Goal: Check status: Check status

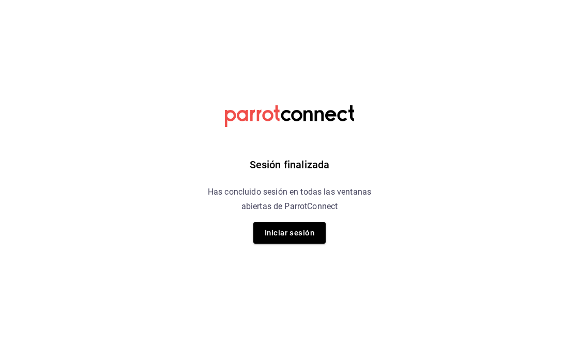
click at [308, 228] on button "Iniciar sesión" at bounding box center [289, 233] width 72 height 22
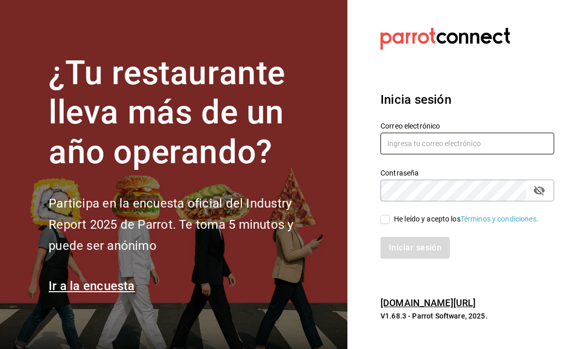
type input "killerpizzamexico@gmail.com"
click at [376, 214] on div "He leído y acepto los Términos y condiciones." at bounding box center [461, 213] width 186 height 24
click at [379, 217] on div "He leído y acepto los Términos y condiciones." at bounding box center [461, 213] width 186 height 24
click at [382, 218] on input "He leído y acepto los Términos y condiciones." at bounding box center [384, 219] width 9 height 9
checkbox input "true"
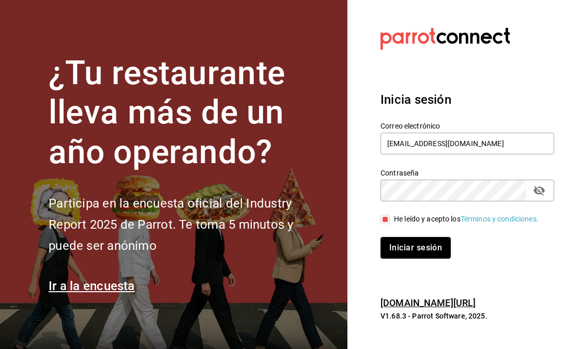
click at [396, 253] on button "Iniciar sesión" at bounding box center [415, 248] width 70 height 22
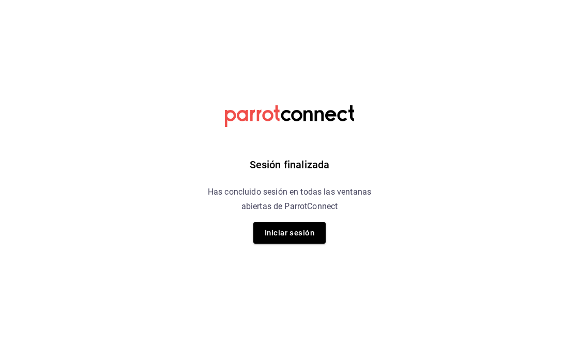
click at [302, 218] on div "Sesión finalizada Has concluido sesión en todas las ventanas abiertas de Parrot…" at bounding box center [289, 174] width 261 height 349
click at [300, 225] on button "Iniciar sesión" at bounding box center [289, 233] width 72 height 22
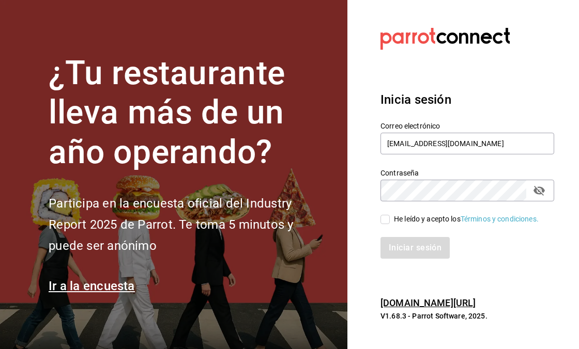
click at [389, 222] on span "He leído y acepto los Términos y condiciones." at bounding box center [463, 219] width 149 height 11
click at [389, 222] on input "He leído y acepto los Términos y condiciones." at bounding box center [384, 219] width 9 height 9
checkbox input "true"
click at [399, 241] on button "Iniciar sesión" at bounding box center [415, 248] width 70 height 22
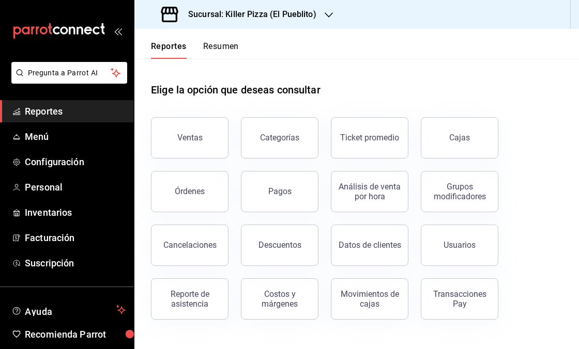
click at [299, 6] on div "Sucursal: Killer Pizza (El Pueblito)" at bounding box center [240, 14] width 194 height 29
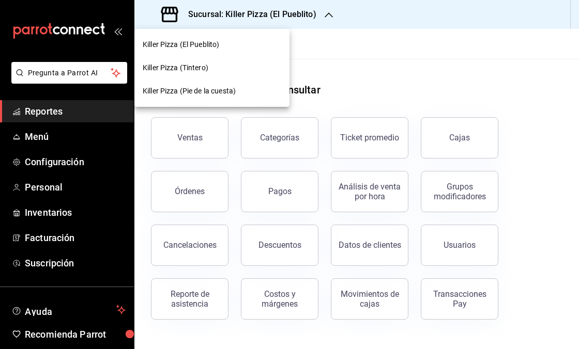
click at [244, 84] on div "Killer Pizza (Pie de la cuesta)" at bounding box center [211, 91] width 155 height 23
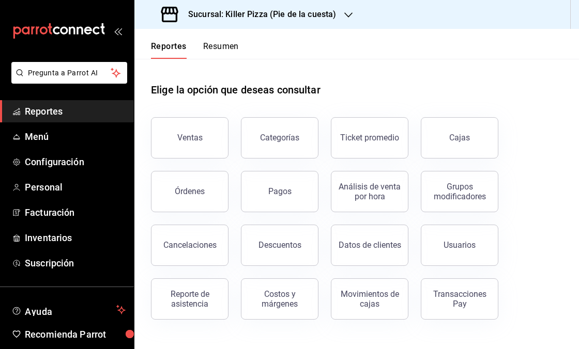
click at [455, 132] on button "Cajas" at bounding box center [458, 137] width 77 height 41
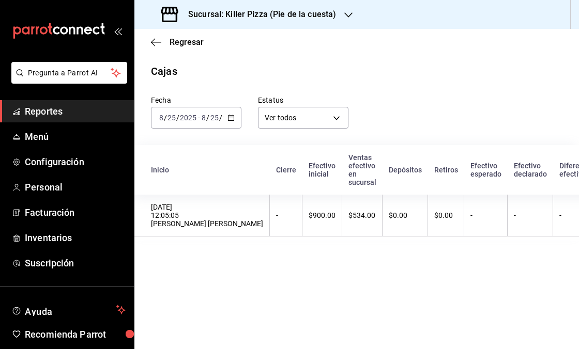
click at [225, 123] on div "[DATE] [DATE] - [DATE] [DATE]" at bounding box center [196, 118] width 90 height 22
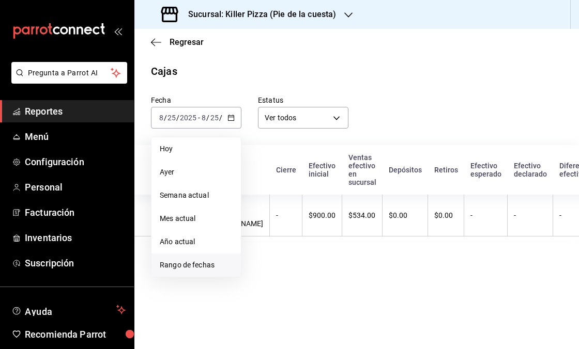
click at [187, 270] on span "Rango de fechas" at bounding box center [196, 265] width 73 height 11
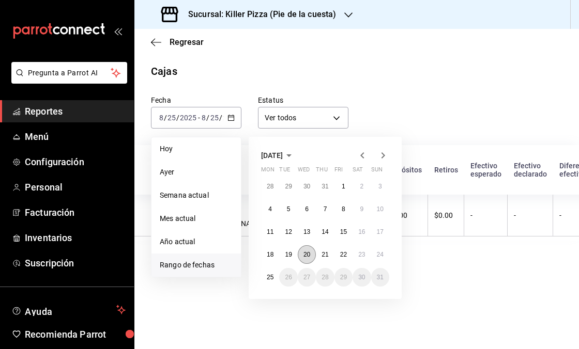
click at [301, 255] on button "20" at bounding box center [307, 254] width 18 height 19
click at [264, 277] on button "25" at bounding box center [270, 277] width 18 height 19
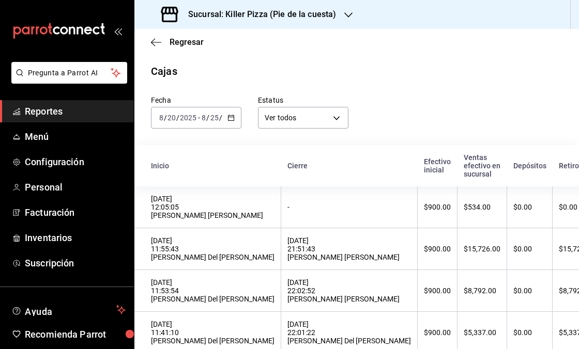
scroll to position [114, 0]
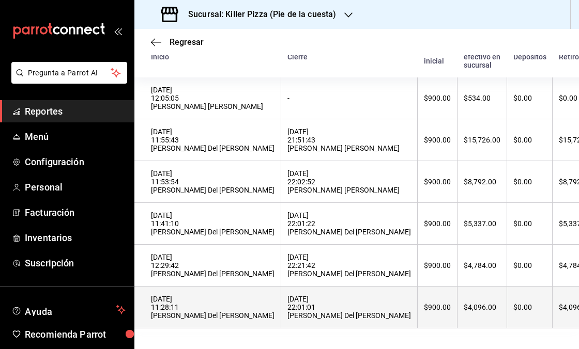
click at [417, 302] on th "$900.00" at bounding box center [437, 308] width 40 height 42
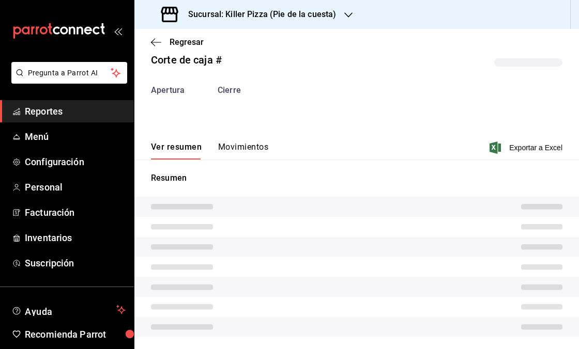
scroll to position [32, 0]
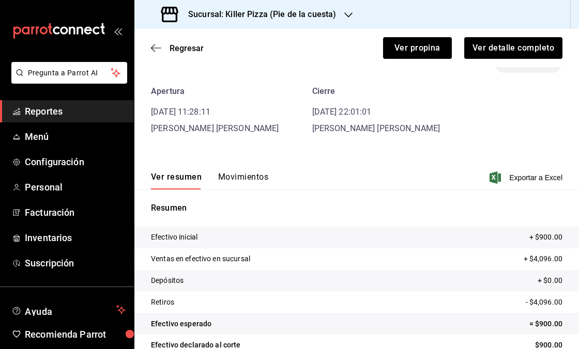
drag, startPoint x: 227, startPoint y: 177, endPoint x: 237, endPoint y: 170, distance: 11.8
click at [227, 177] on button "Movimientos" at bounding box center [243, 181] width 50 height 18
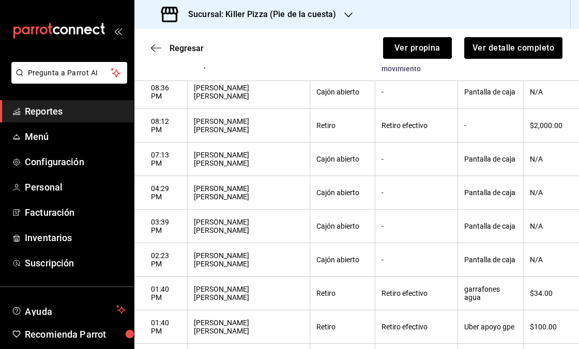
scroll to position [0, 0]
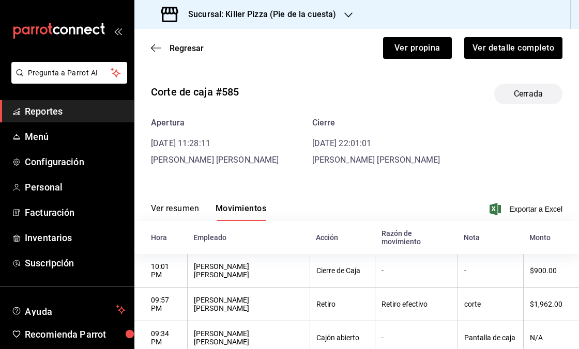
click at [176, 202] on div "Ver resumen Movimientos Exportar a Excel" at bounding box center [356, 206] width 444 height 30
click at [175, 206] on button "Ver resumen" at bounding box center [175, 213] width 48 height 18
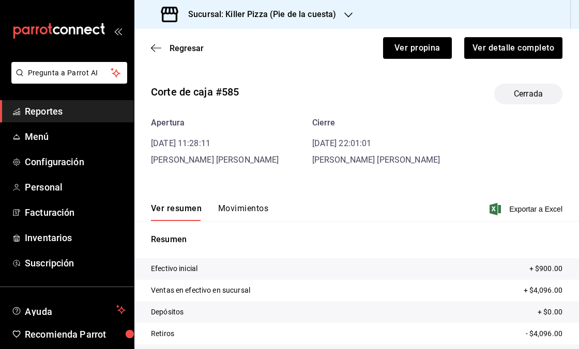
click at [239, 212] on button "Movimientos" at bounding box center [243, 213] width 50 height 18
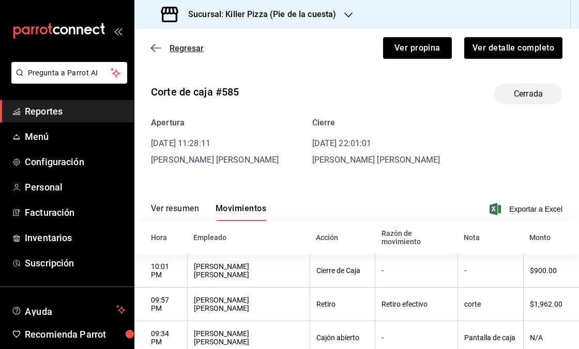
click at [158, 45] on icon "button" at bounding box center [156, 47] width 10 height 9
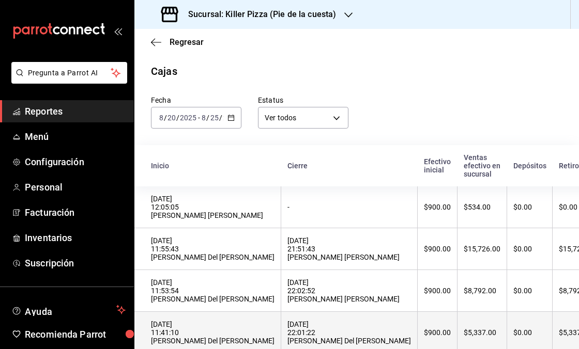
scroll to position [114, 0]
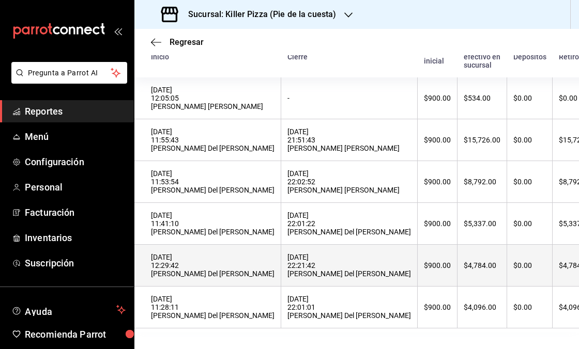
click at [457, 270] on th "$4,784.00" at bounding box center [482, 266] width 50 height 42
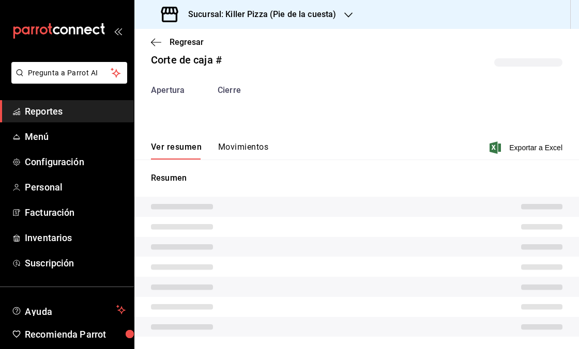
click at [256, 141] on div "Ver resumen Movimientos Exportar a Excel" at bounding box center [356, 145] width 444 height 30
click at [255, 144] on button "Movimientos" at bounding box center [243, 151] width 50 height 18
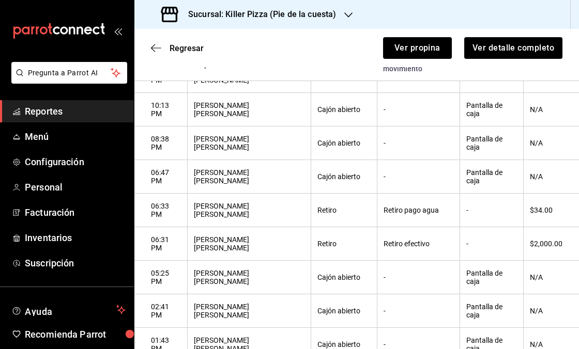
scroll to position [0, 0]
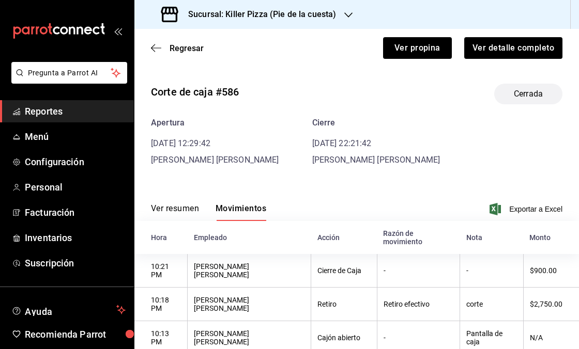
click at [182, 210] on button "Ver resumen" at bounding box center [175, 213] width 48 height 18
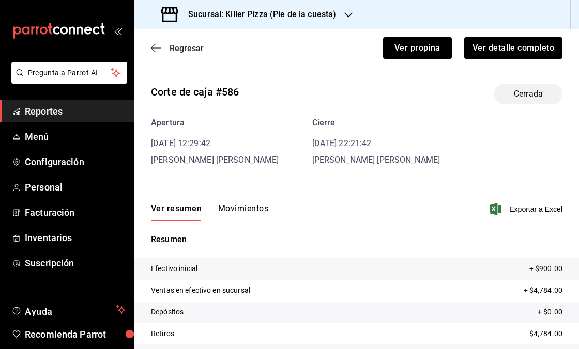
click at [174, 51] on span "Regresar" at bounding box center [186, 48] width 34 height 10
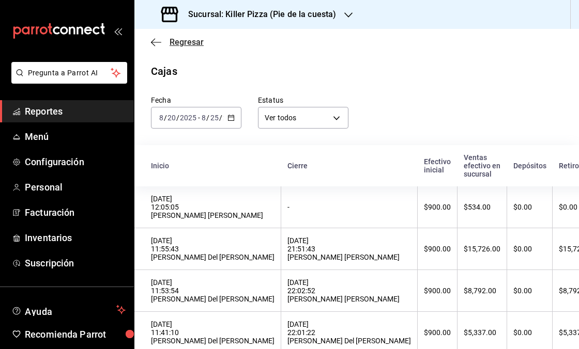
click at [160, 41] on icon "button" at bounding box center [156, 42] width 10 height 9
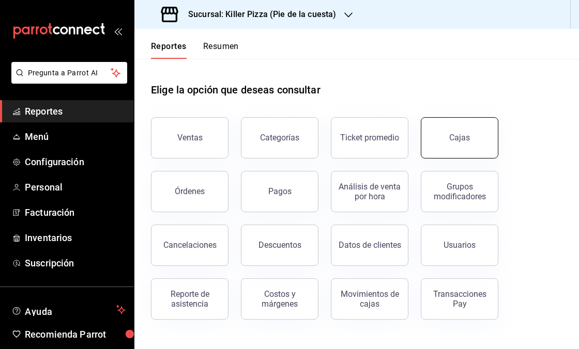
click at [429, 142] on button "Cajas" at bounding box center [458, 137] width 77 height 41
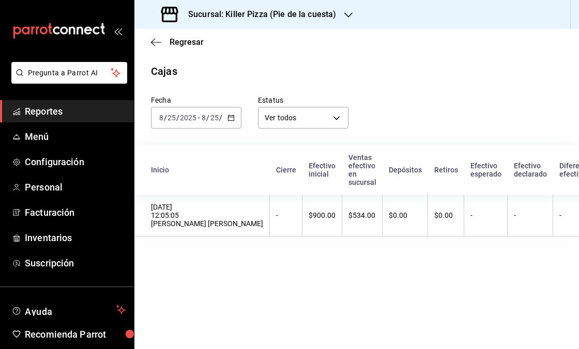
click at [232, 117] on \(Stroke\) "button" at bounding box center [231, 117] width 6 height 1
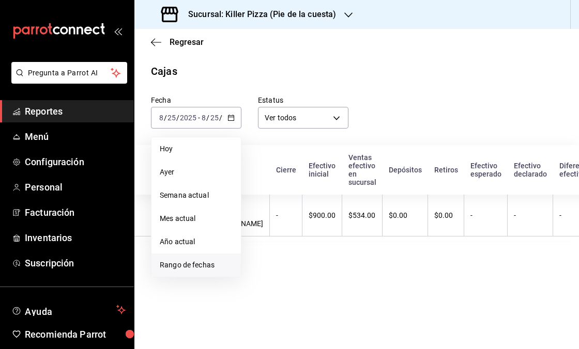
click at [217, 265] on span "Rango de fechas" at bounding box center [196, 265] width 73 height 11
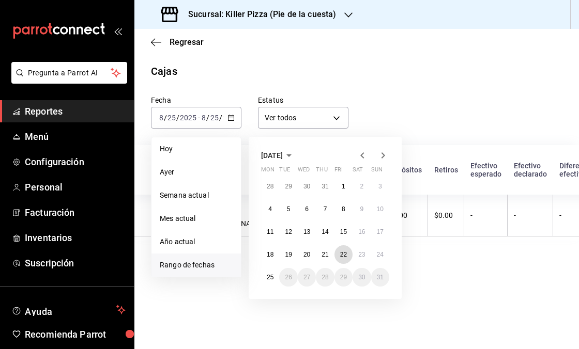
drag, startPoint x: 342, startPoint y: 258, endPoint x: 335, endPoint y: 262, distance: 8.6
click at [342, 258] on button "22" at bounding box center [343, 254] width 18 height 19
click at [270, 282] on button "25" at bounding box center [270, 277] width 18 height 19
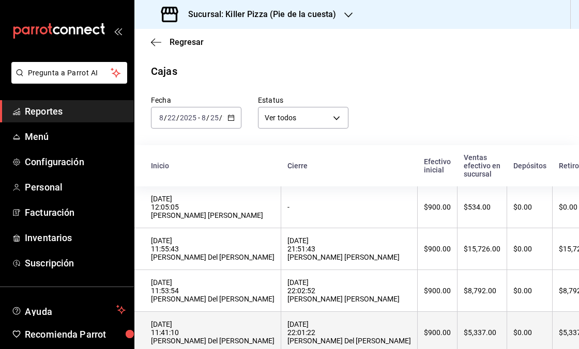
scroll to position [29, 0]
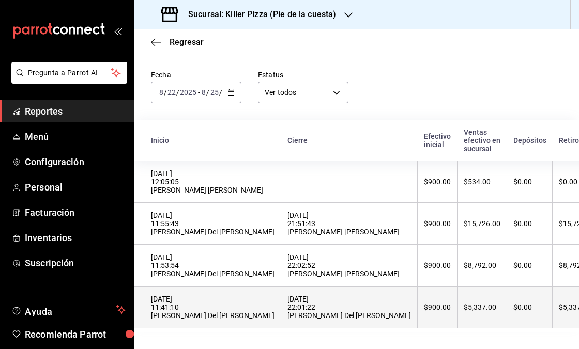
click at [216, 310] on div "[DATE] 11:41:10 [PERSON_NAME] Del [PERSON_NAME]" at bounding box center [212, 307] width 123 height 25
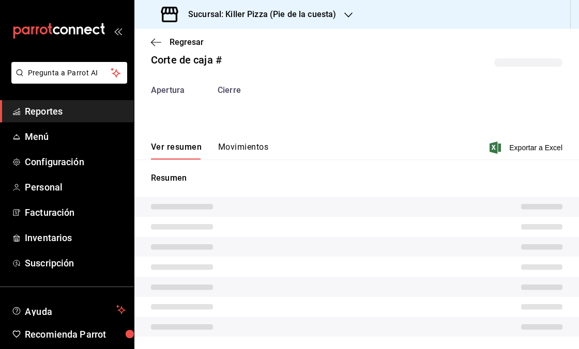
scroll to position [20, 0]
click at [228, 157] on button "Movimientos" at bounding box center [243, 151] width 50 height 18
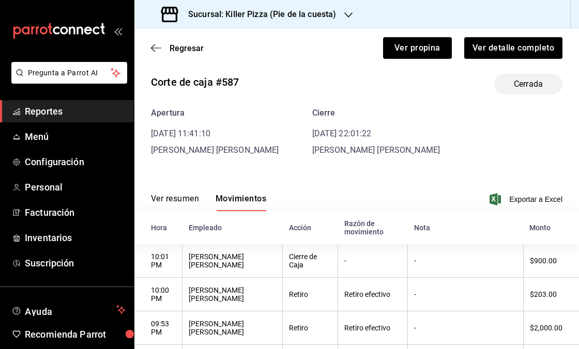
scroll to position [0, 0]
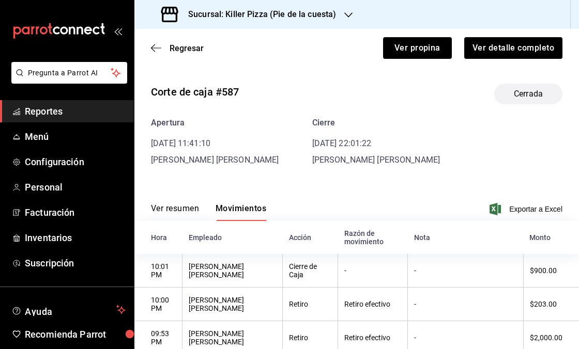
click at [189, 211] on button "Ver resumen" at bounding box center [175, 213] width 48 height 18
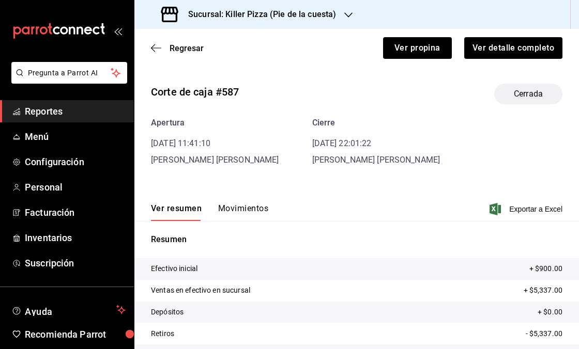
click at [253, 213] on button "Movimientos" at bounding box center [243, 213] width 50 height 18
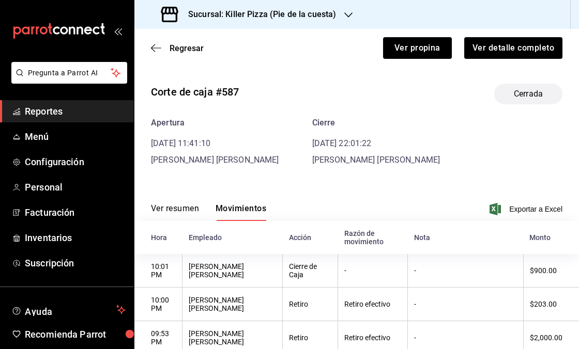
click at [190, 206] on button "Ver resumen" at bounding box center [175, 213] width 48 height 18
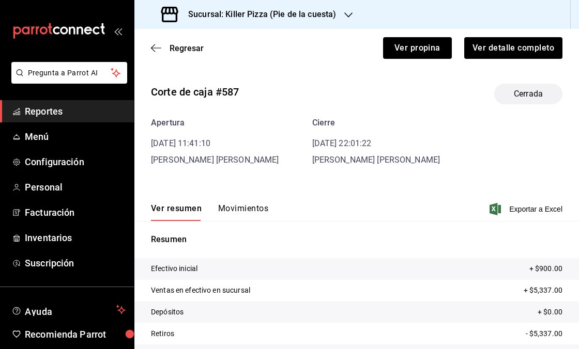
click at [166, 39] on div "Regresar Ver propina Ver detalle completo" at bounding box center [356, 48] width 444 height 38
click at [159, 46] on icon "button" at bounding box center [156, 47] width 10 height 9
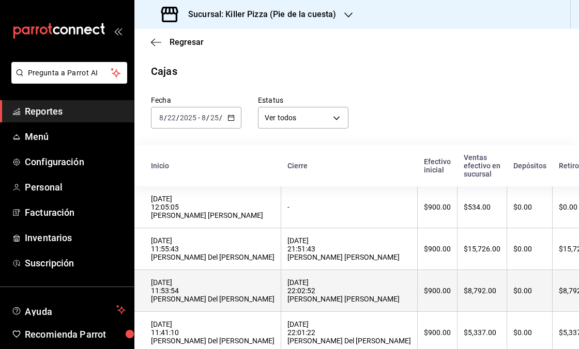
click at [463, 292] on div "$8,792.00" at bounding box center [481, 291] width 37 height 8
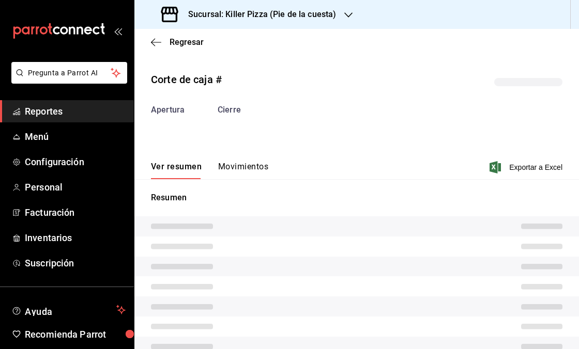
click at [259, 164] on button "Movimientos" at bounding box center [243, 171] width 50 height 18
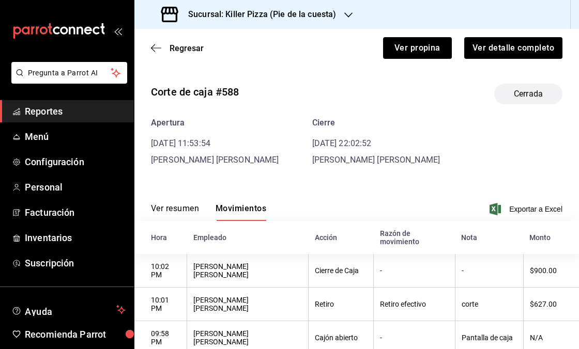
click at [193, 212] on button "Ver resumen" at bounding box center [175, 213] width 48 height 18
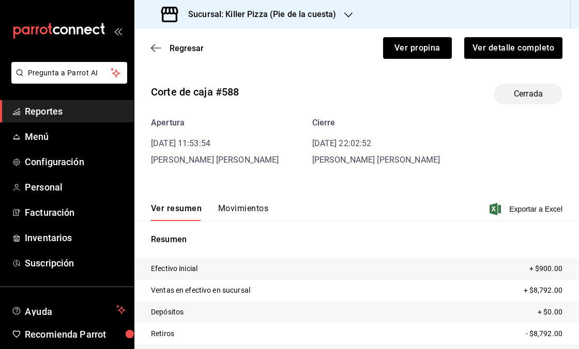
click at [231, 207] on button "Movimientos" at bounding box center [243, 213] width 50 height 18
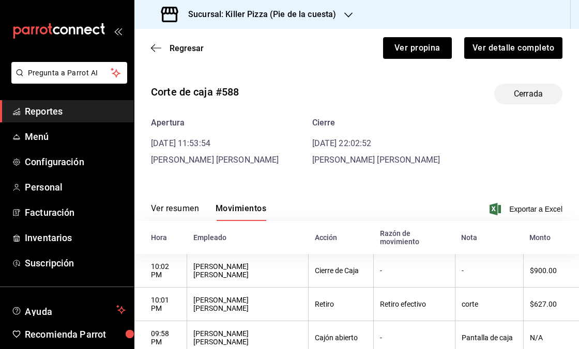
click at [180, 216] on button "Ver resumen" at bounding box center [175, 213] width 48 height 18
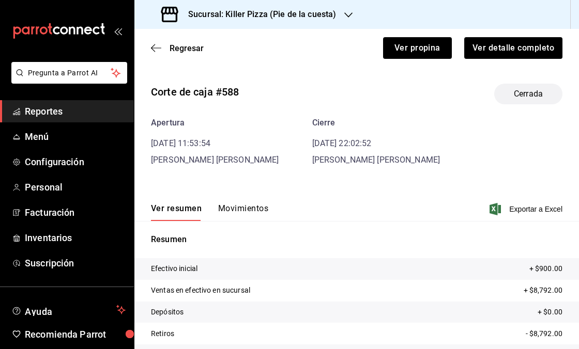
click at [176, 42] on div "Regresar Ver propina Ver detalle completo" at bounding box center [356, 48] width 444 height 38
click at [172, 50] on span "Regresar" at bounding box center [186, 48] width 34 height 10
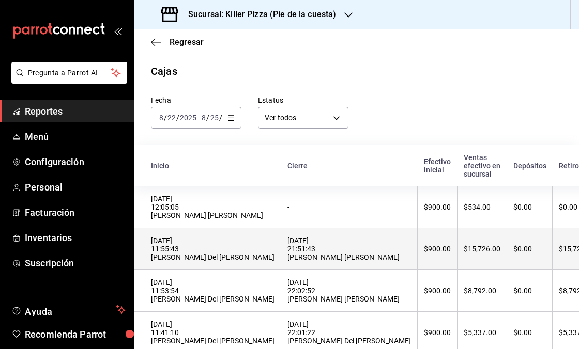
click at [457, 256] on th "$15,726.00" at bounding box center [482, 249] width 50 height 42
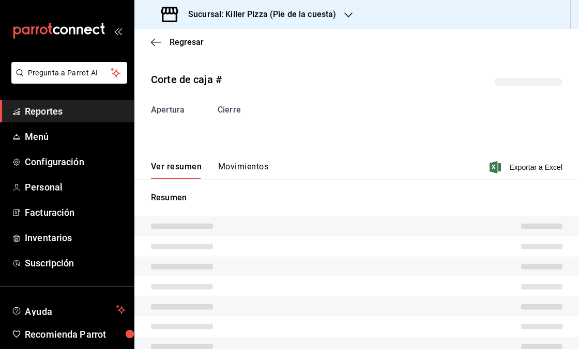
click at [241, 166] on button "Movimientos" at bounding box center [243, 171] width 50 height 18
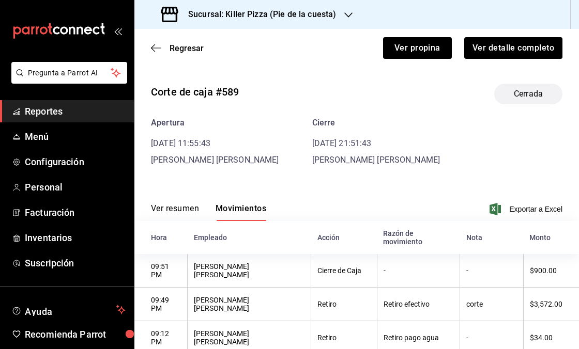
click at [184, 205] on button "Ver resumen" at bounding box center [175, 213] width 48 height 18
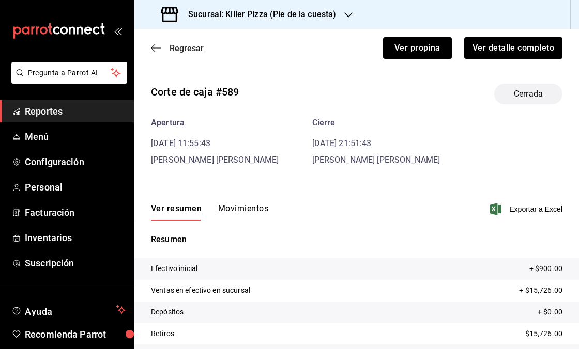
click at [162, 52] on span "Regresar" at bounding box center [177, 48] width 53 height 10
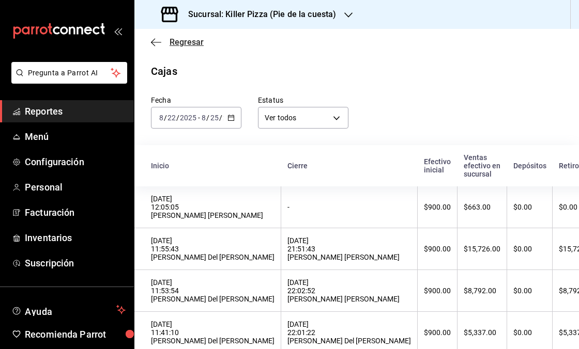
click at [181, 39] on span "Regresar" at bounding box center [186, 42] width 34 height 10
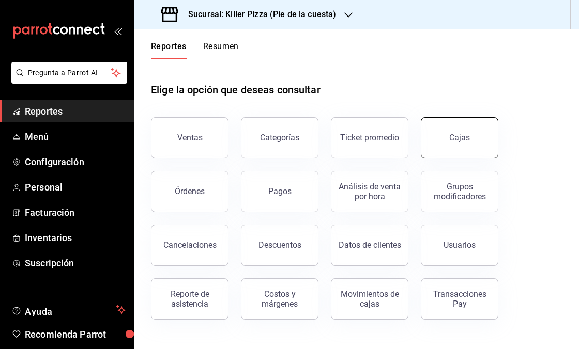
click at [437, 134] on button "Cajas" at bounding box center [458, 137] width 77 height 41
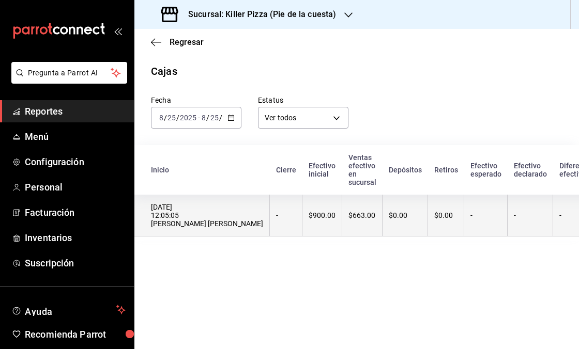
click at [306, 221] on th "$900.00" at bounding box center [322, 216] width 40 height 42
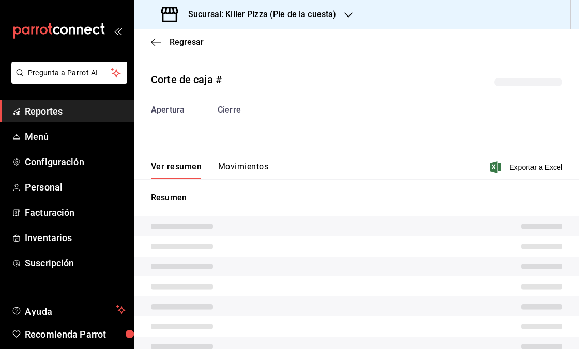
click at [239, 163] on button "Movimientos" at bounding box center [243, 171] width 50 height 18
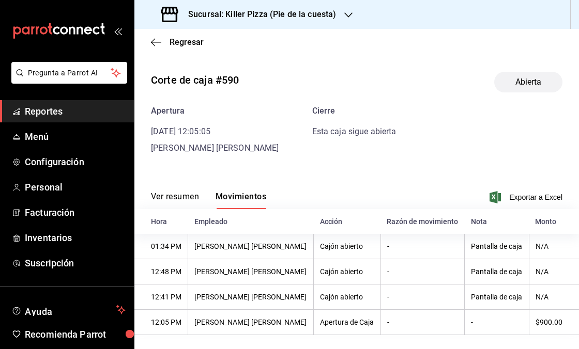
scroll to position [12, 0]
